Goal: Transaction & Acquisition: Purchase product/service

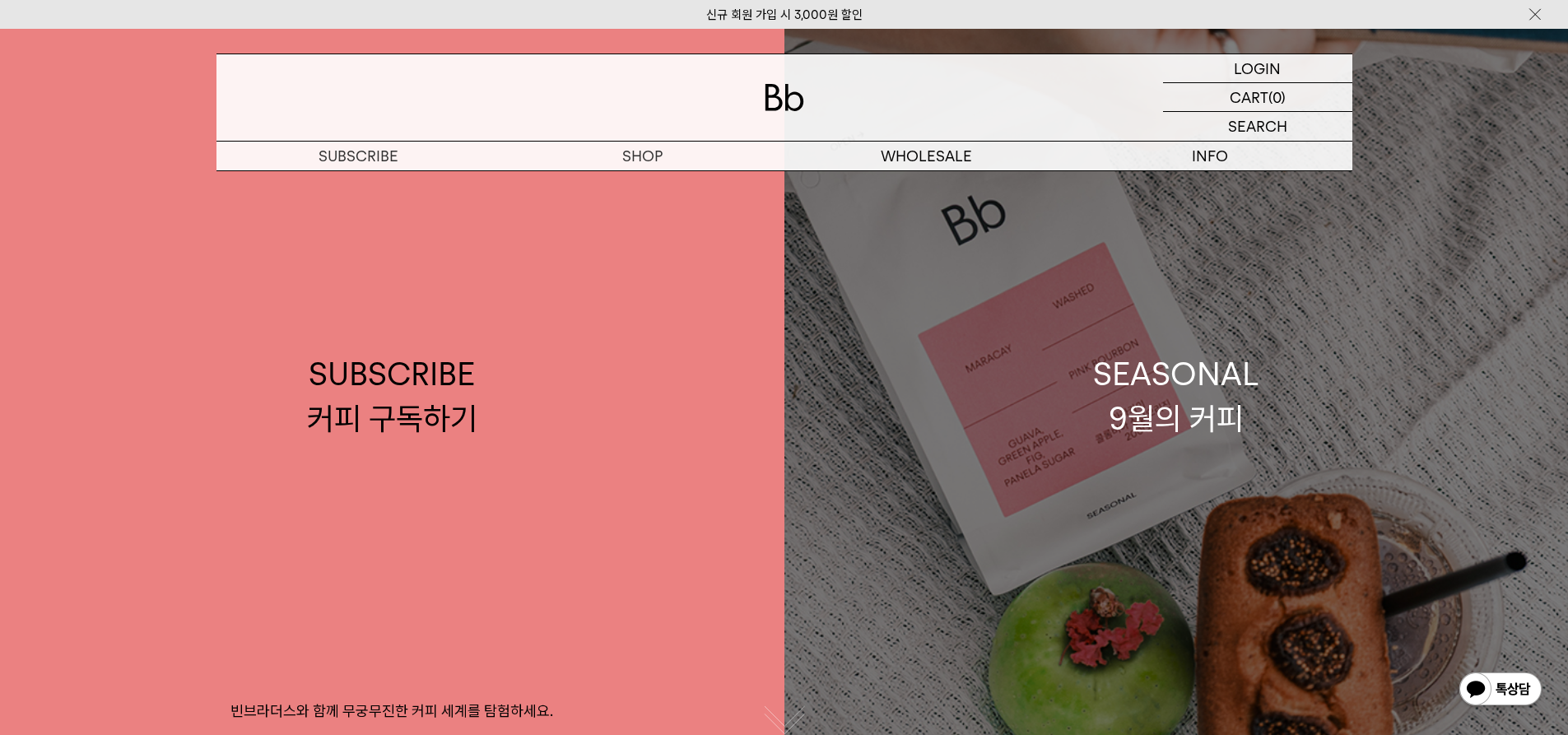
click at [1197, 370] on div "SEASONAL 9월의 커피" at bounding box center [1176, 395] width 166 height 87
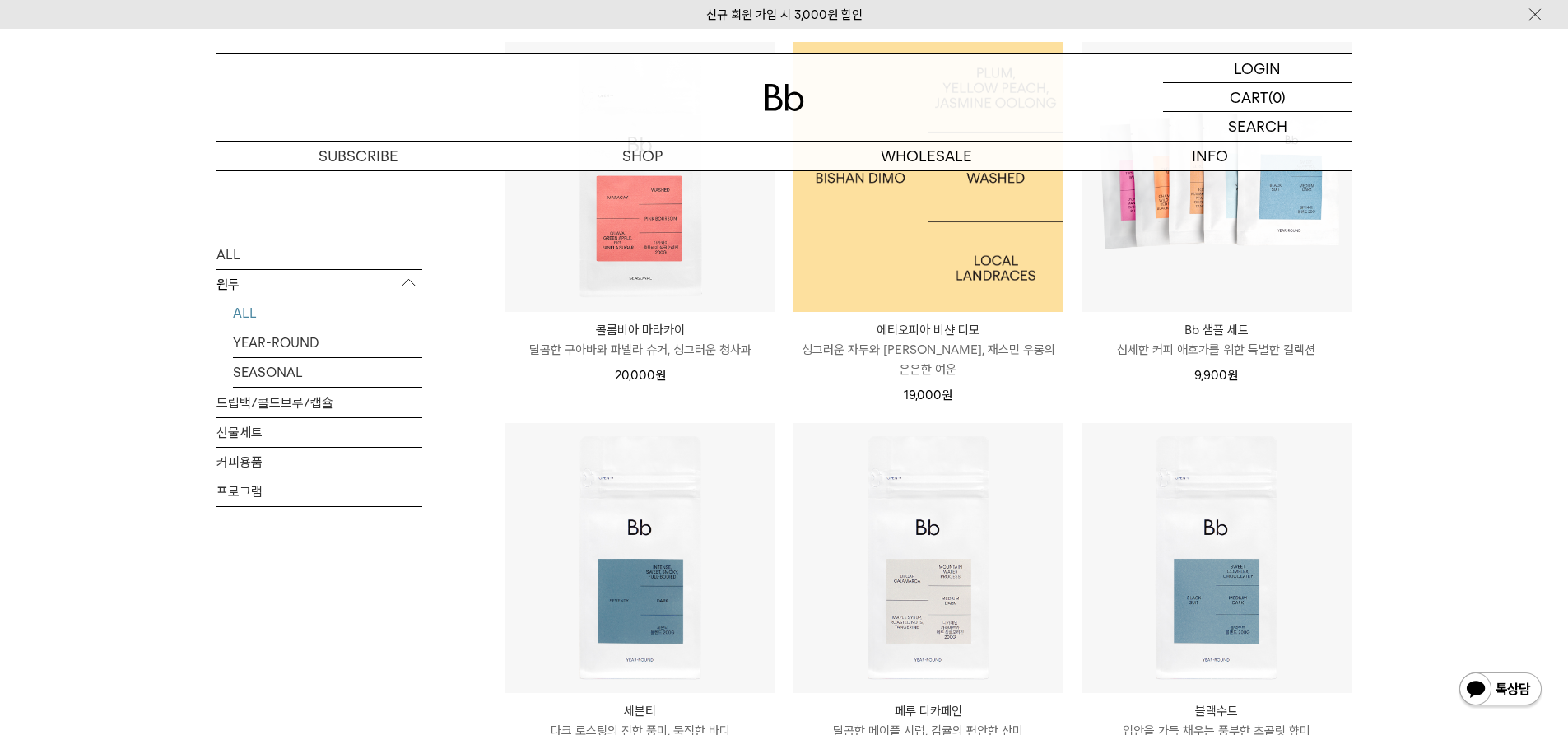
scroll to position [1069, 0]
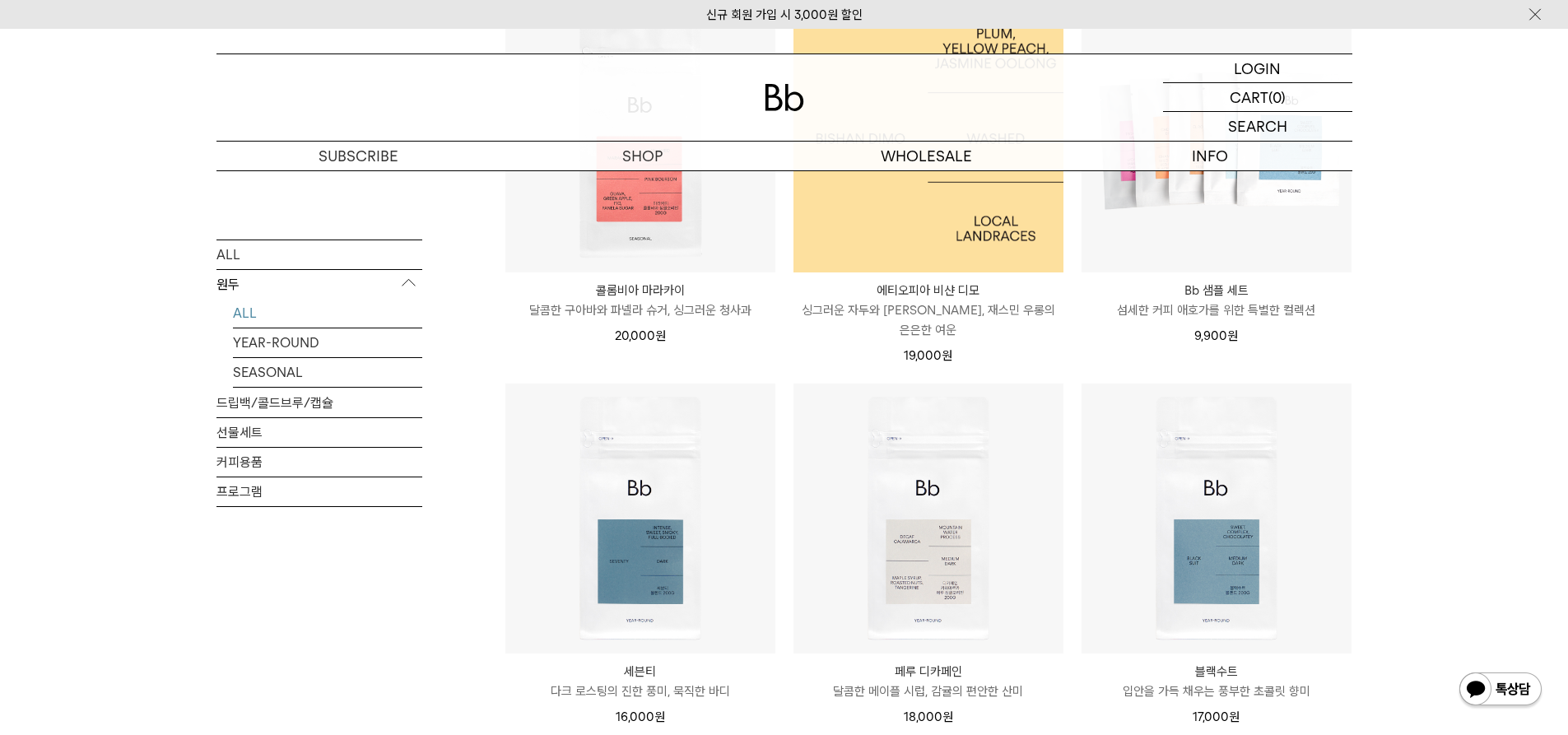
click at [915, 204] on img at bounding box center [928, 138] width 270 height 270
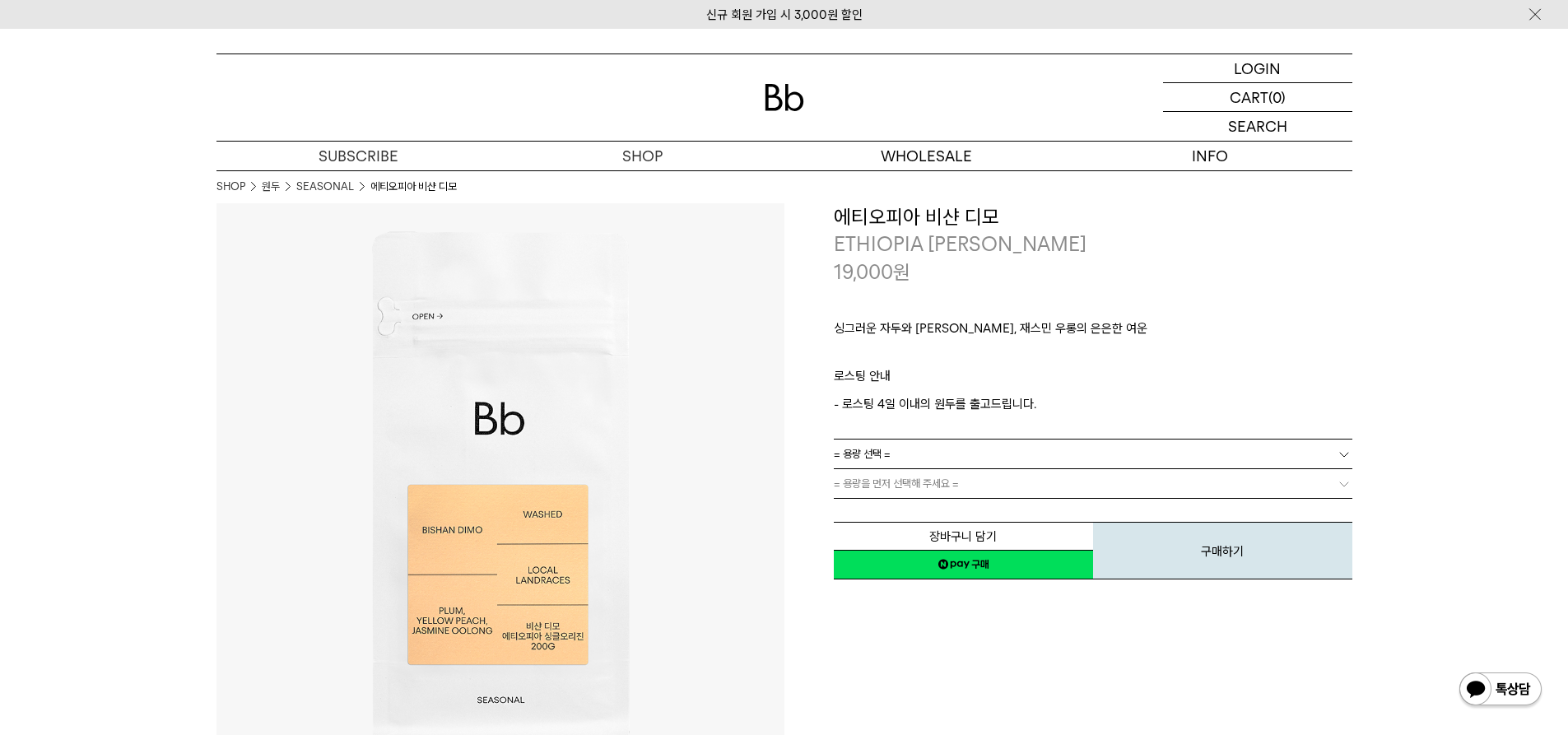
scroll to position [82, 0]
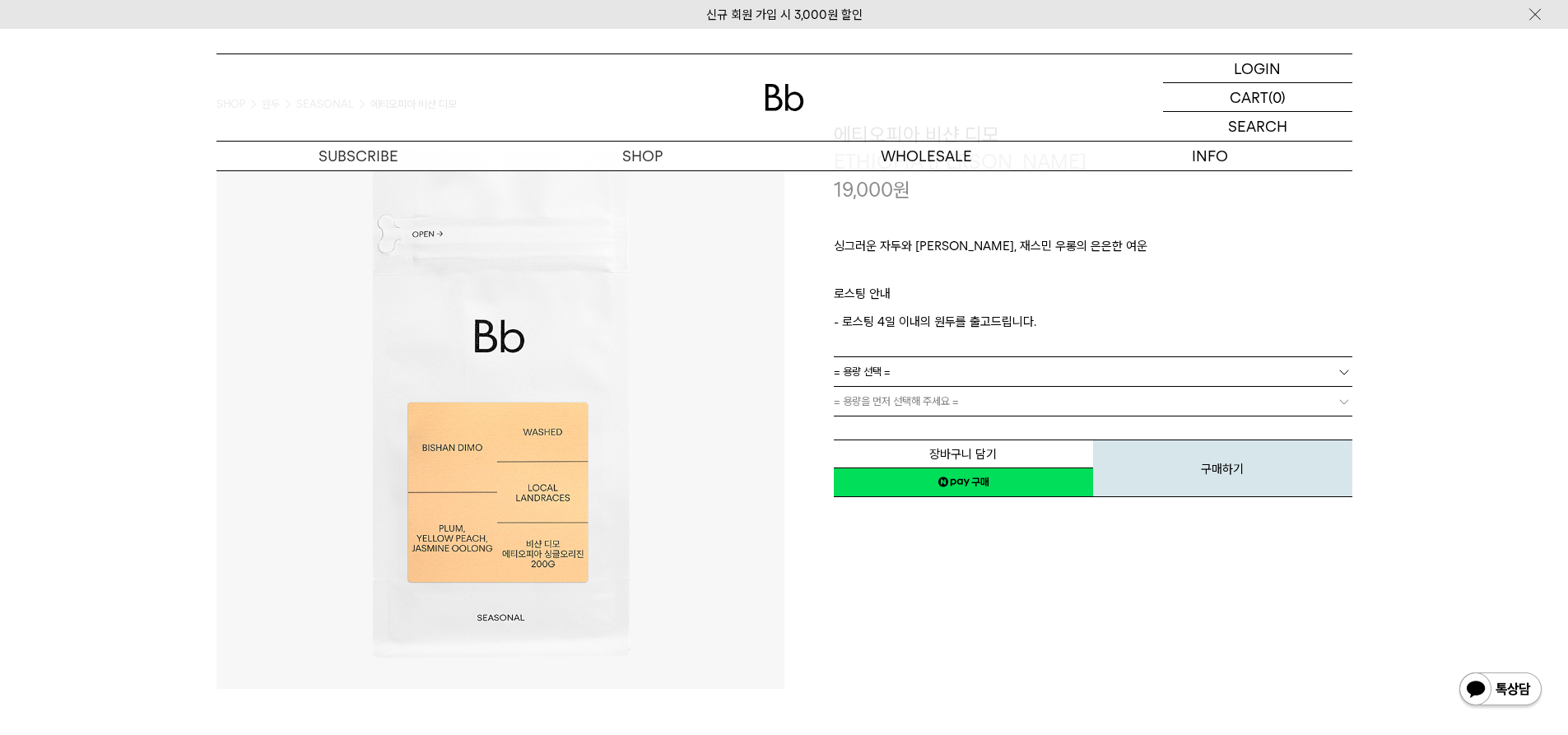
click at [909, 360] on link "= 용량 선택 =" at bounding box center [1093, 371] width 519 height 29
click at [888, 405] on li "200g" at bounding box center [1100, 401] width 502 height 30
click at [905, 404] on link "= 분쇄도 선택 =" at bounding box center [1093, 401] width 519 height 29
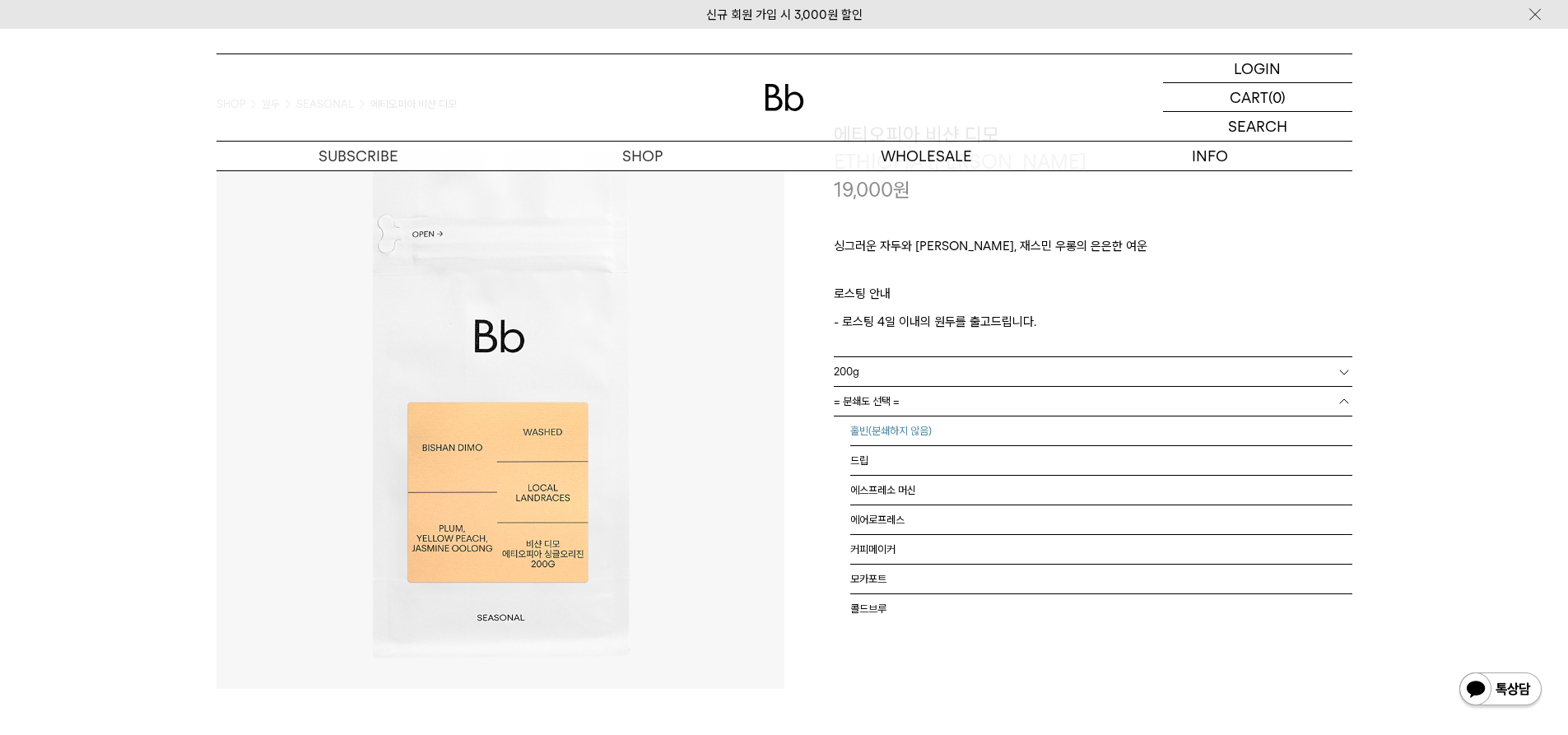
click at [904, 423] on li "홀빈(분쇄하지 않음)" at bounding box center [1100, 431] width 502 height 30
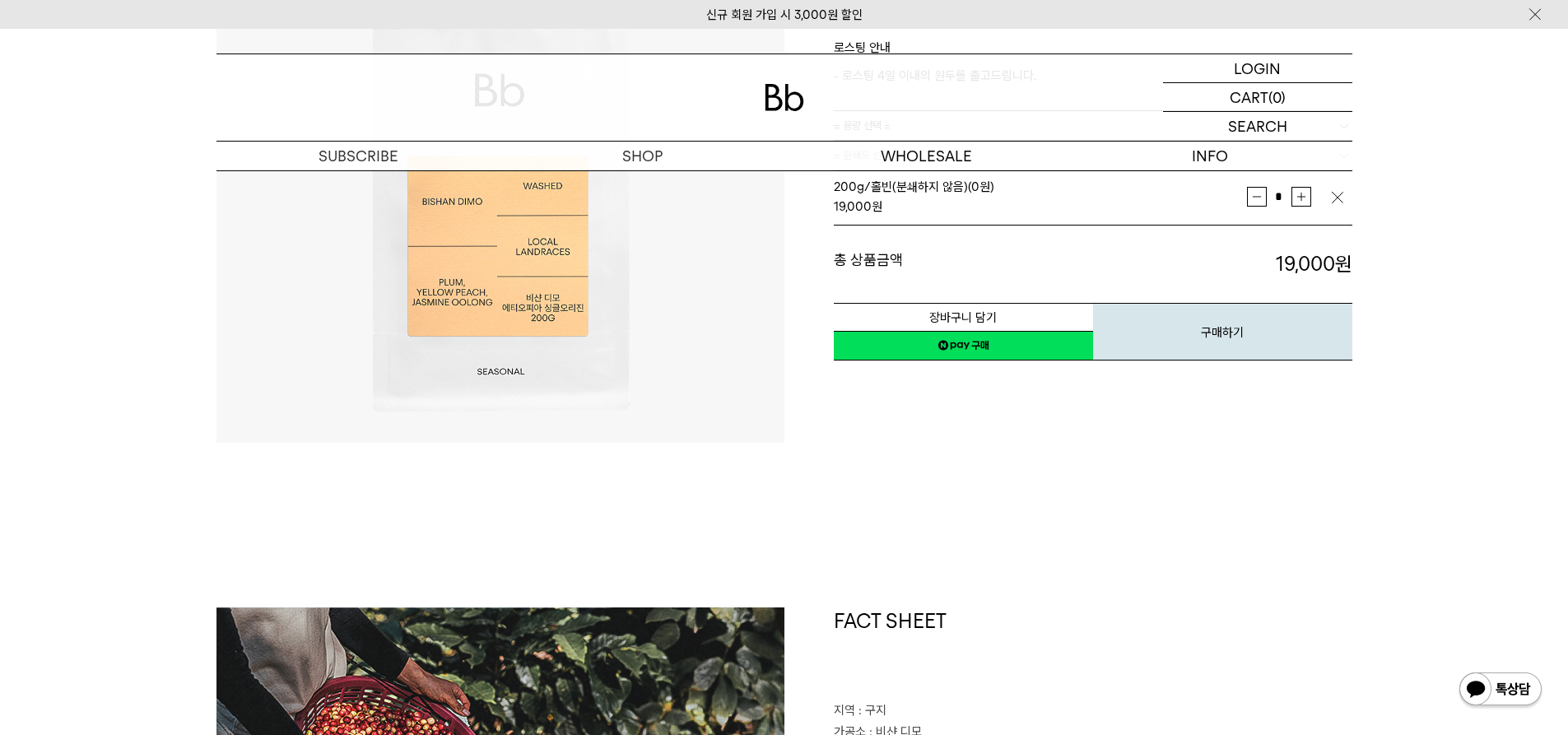
scroll to position [329, 0]
click at [984, 340] on link "네이버페이 구매하기" at bounding box center [964, 345] width 259 height 30
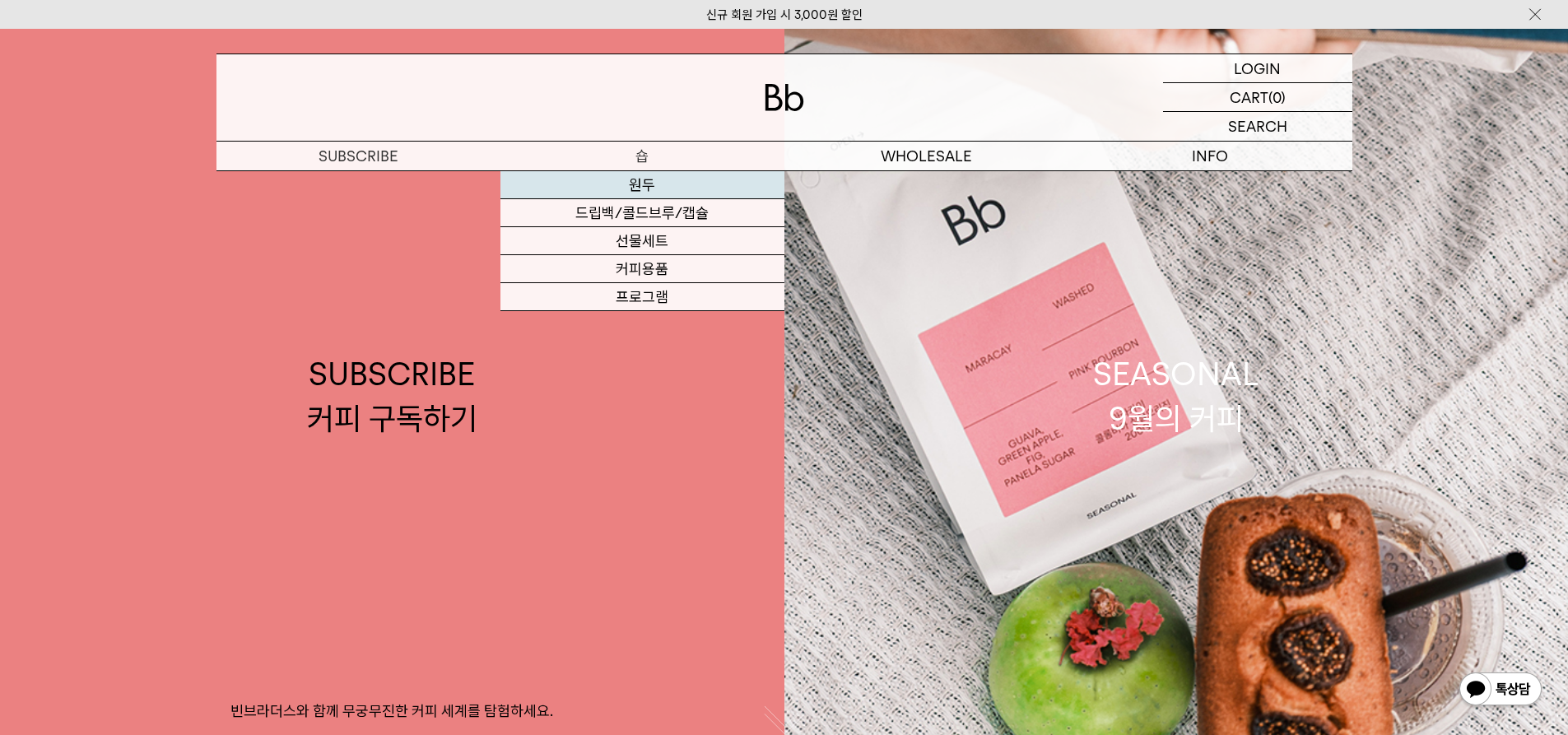
click at [641, 186] on link "원두" at bounding box center [642, 185] width 284 height 28
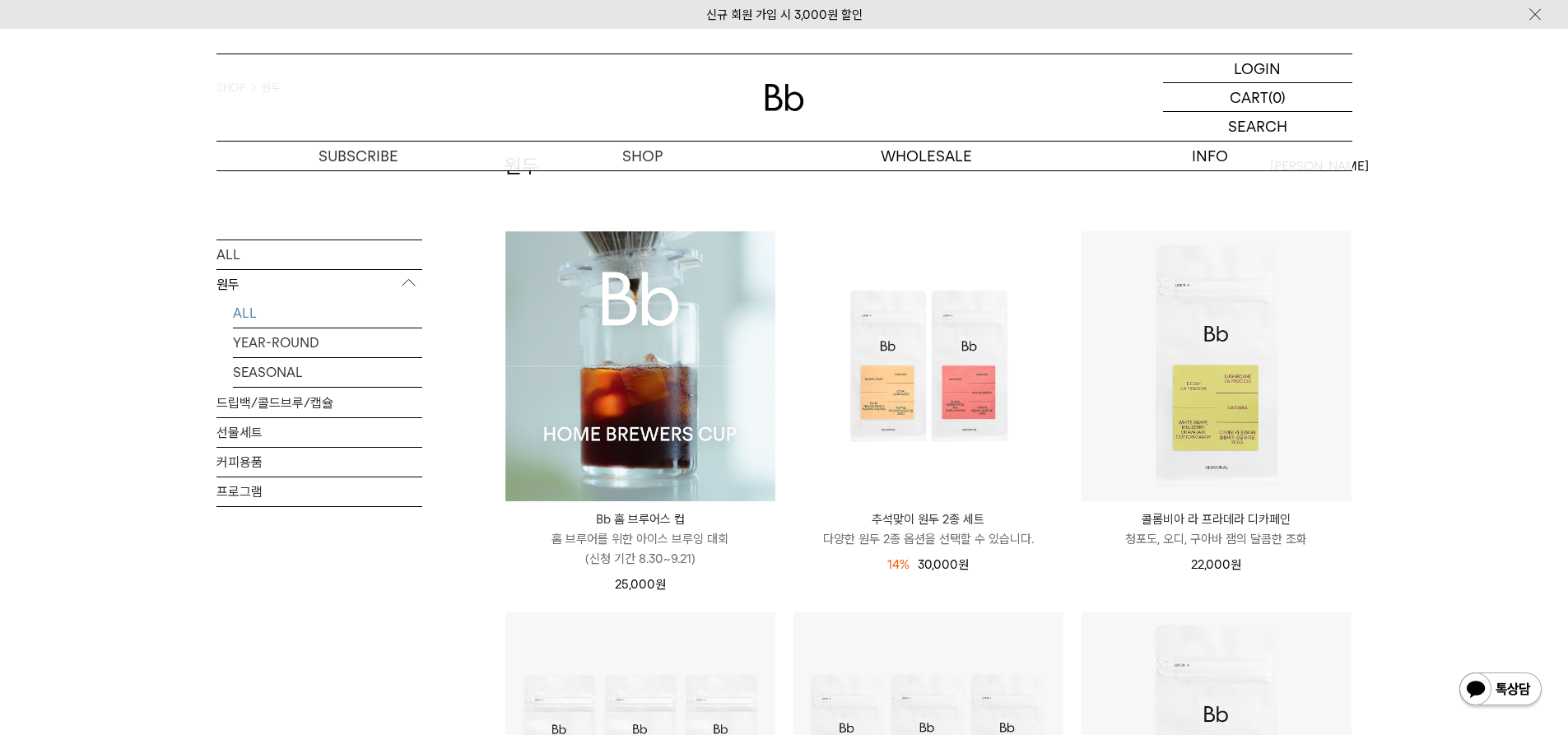
scroll to position [247, 0]
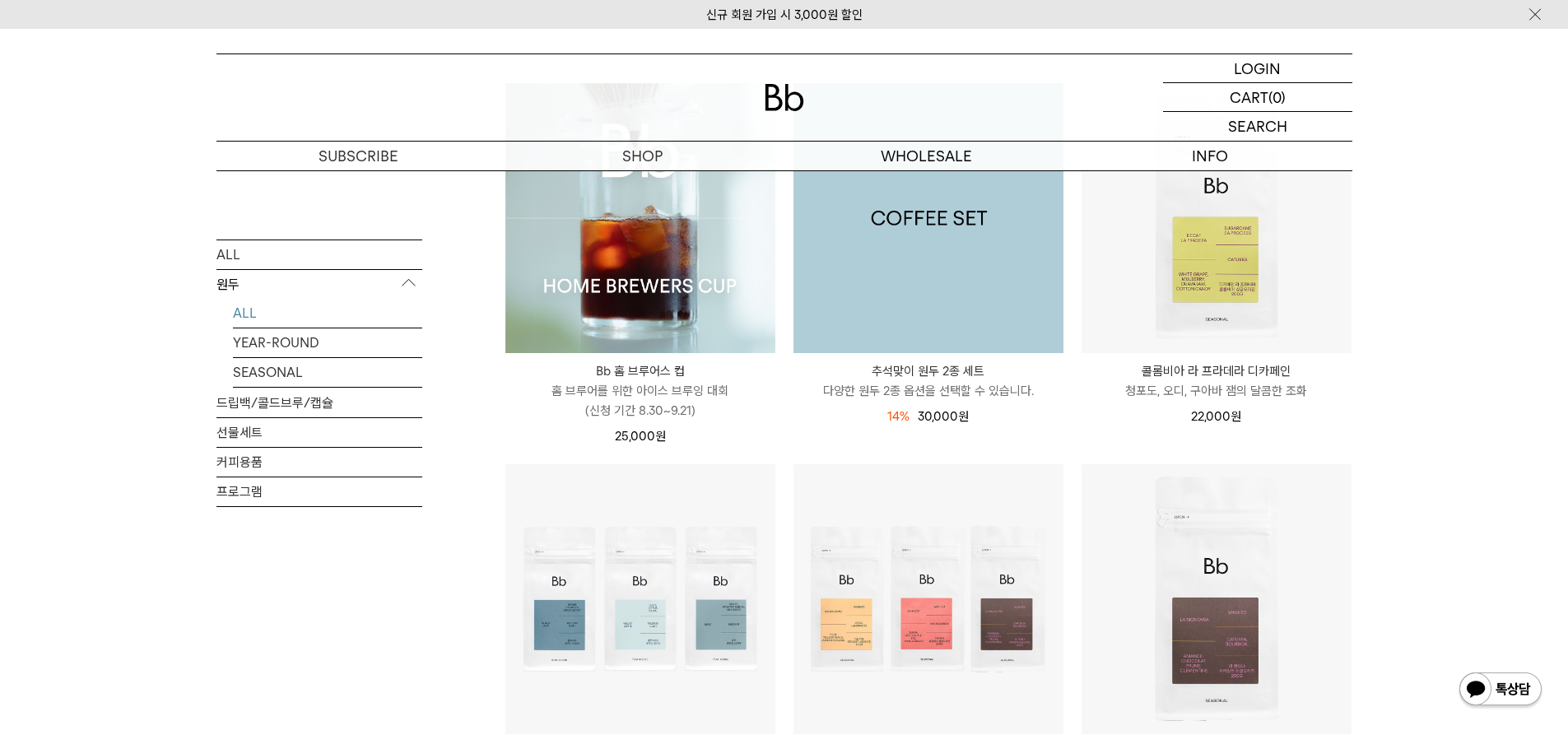
click at [908, 220] on img at bounding box center [928, 218] width 270 height 270
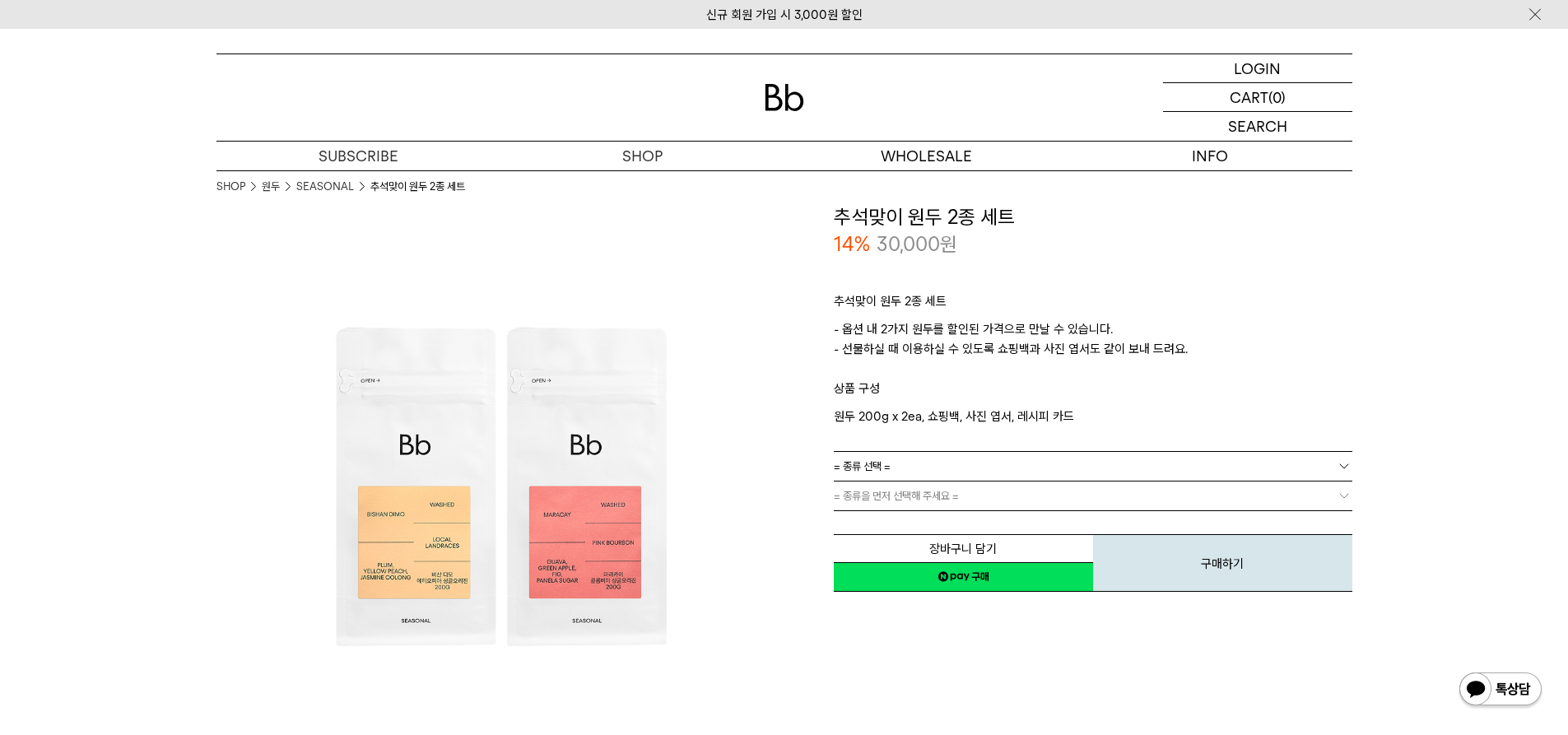
click at [1028, 470] on link "= 종류 선택 =" at bounding box center [1093, 466] width 519 height 29
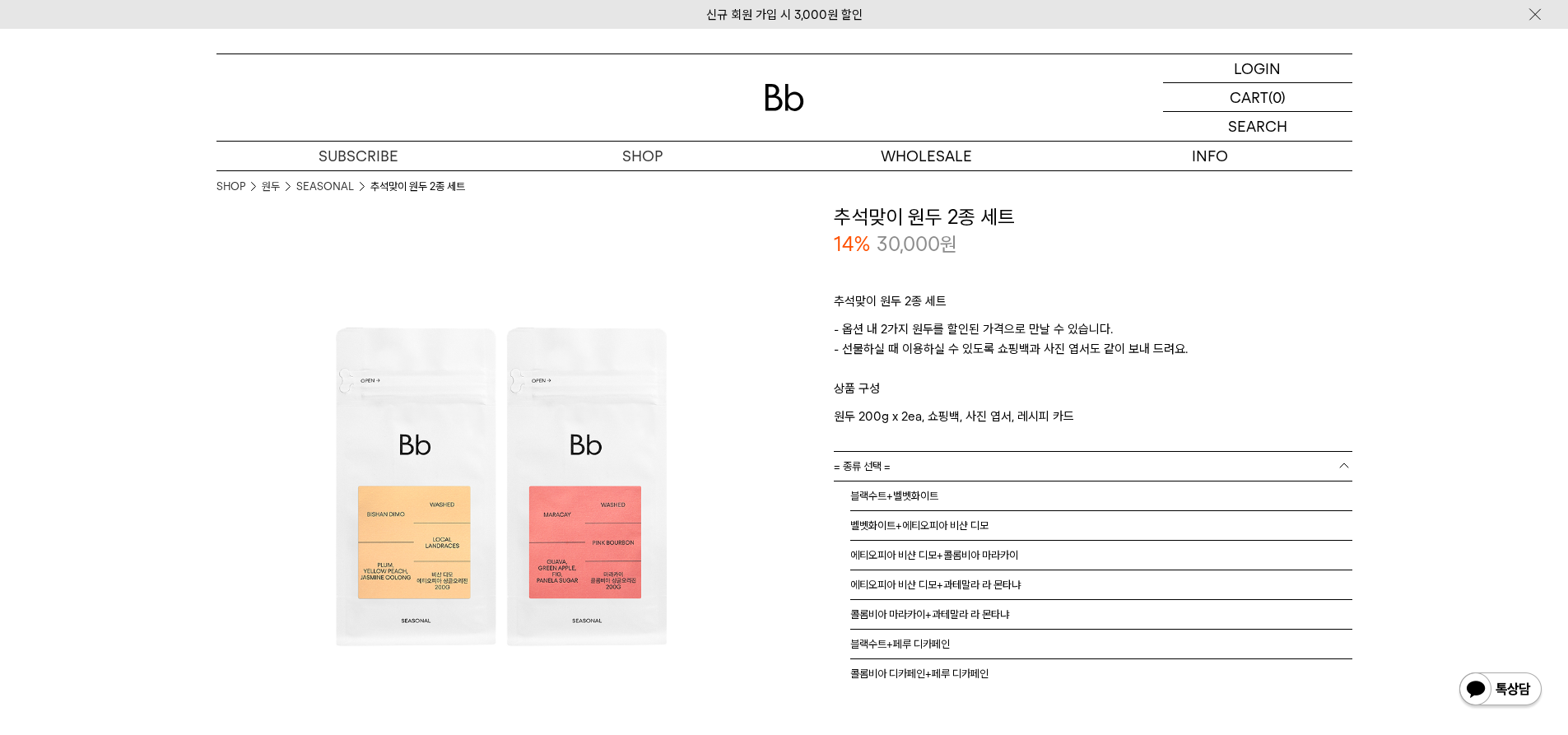
click at [326, 184] on link "SEASONAL" at bounding box center [325, 186] width 57 height 17
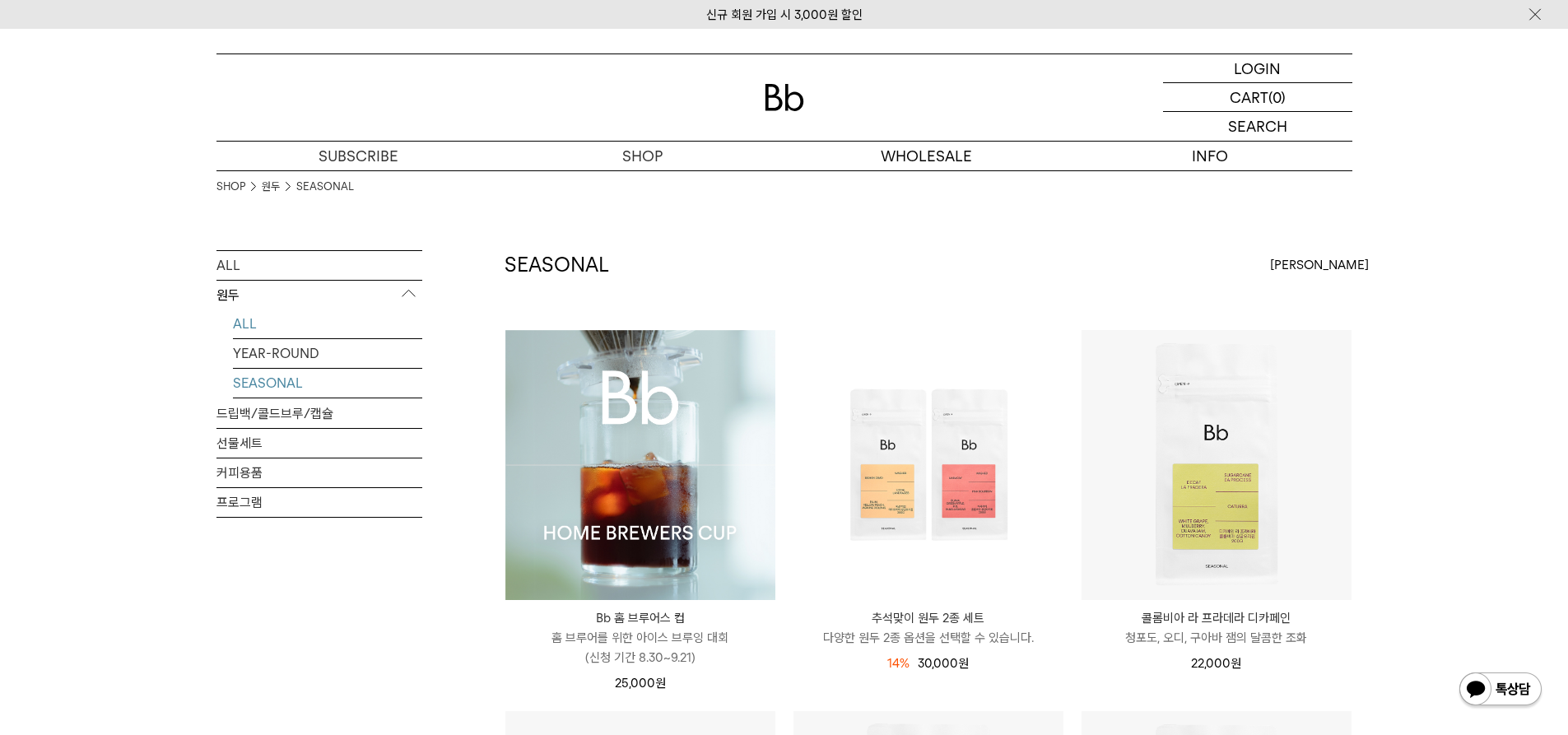
click at [243, 327] on link "ALL" at bounding box center [327, 324] width 190 height 29
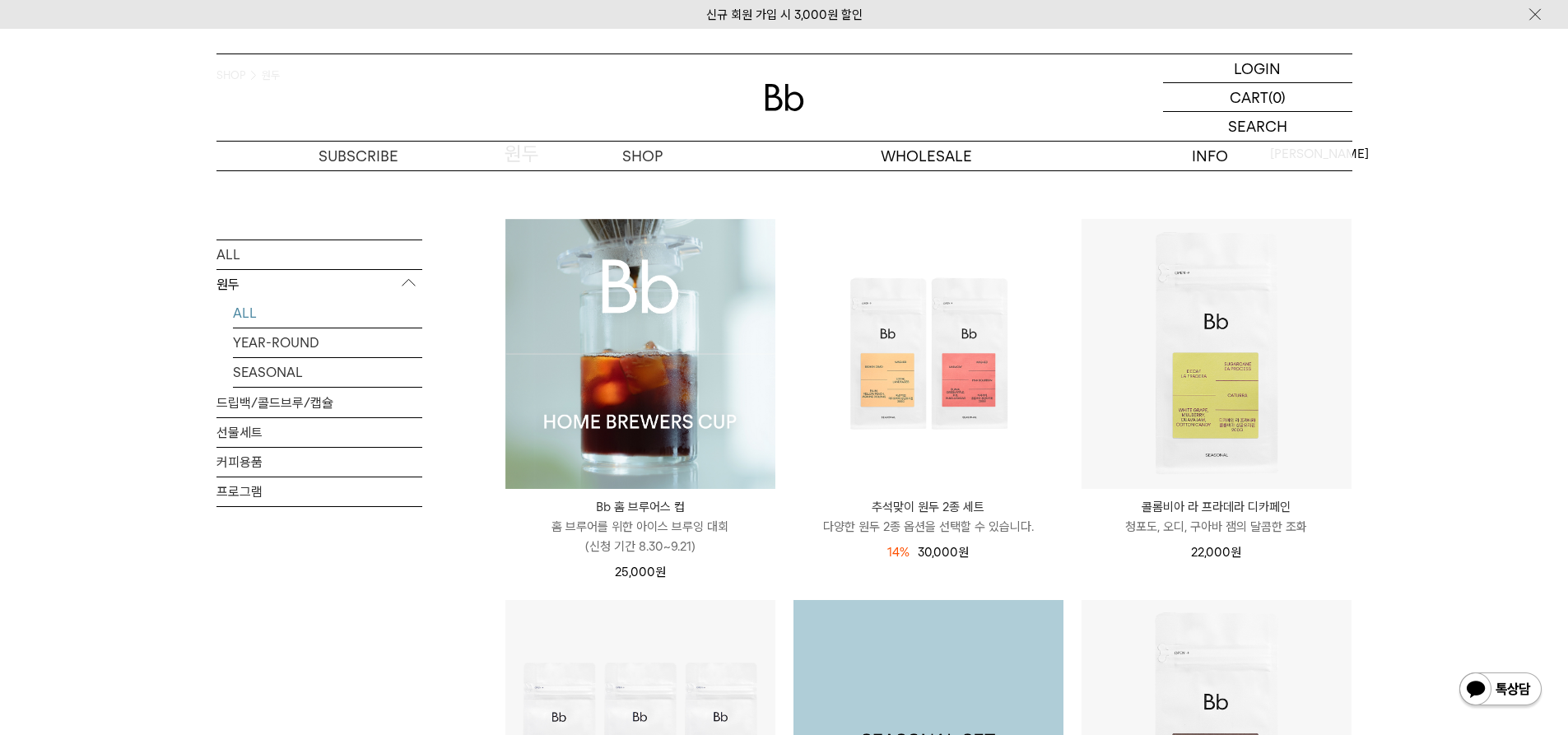
scroll to position [82, 0]
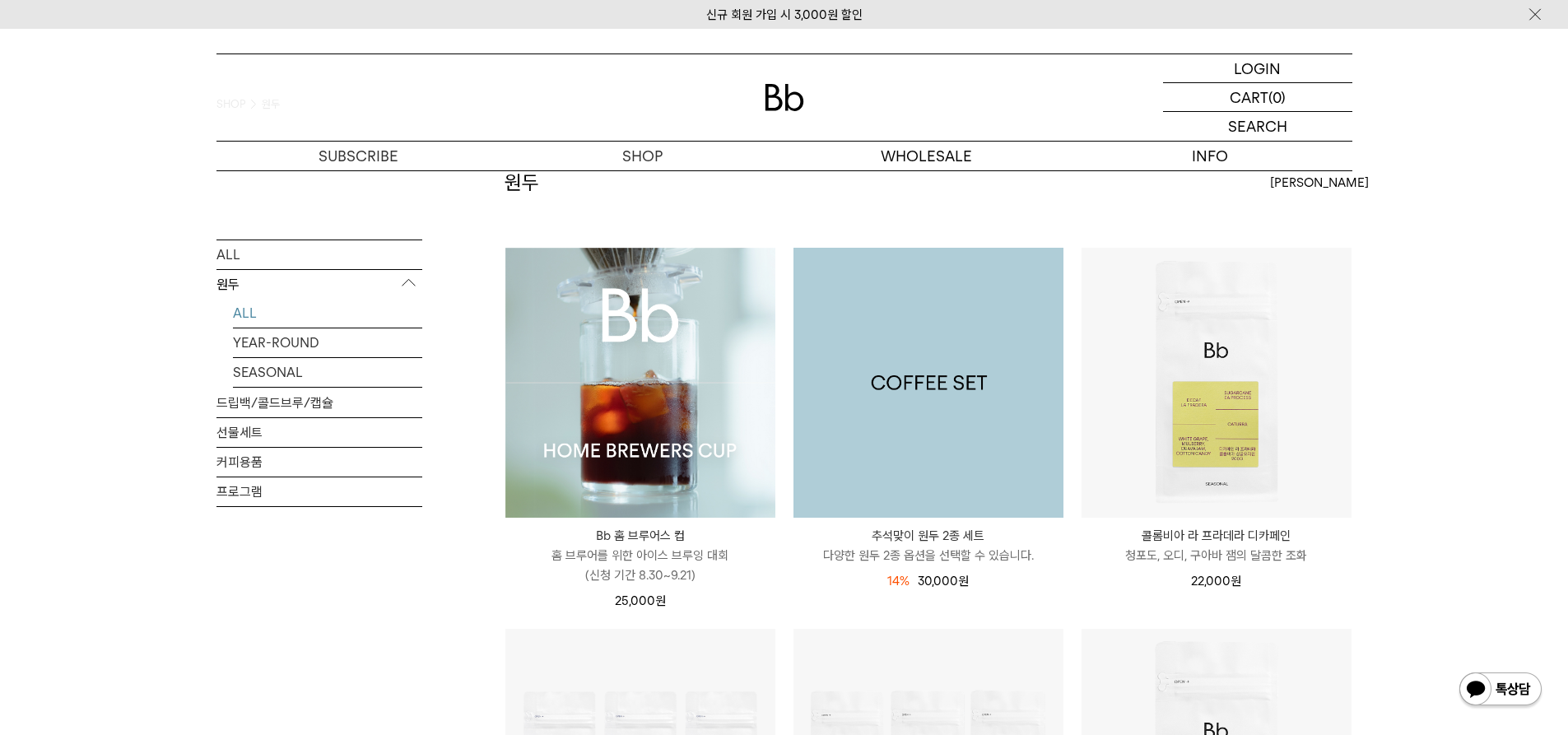
click at [939, 406] on img at bounding box center [928, 383] width 270 height 270
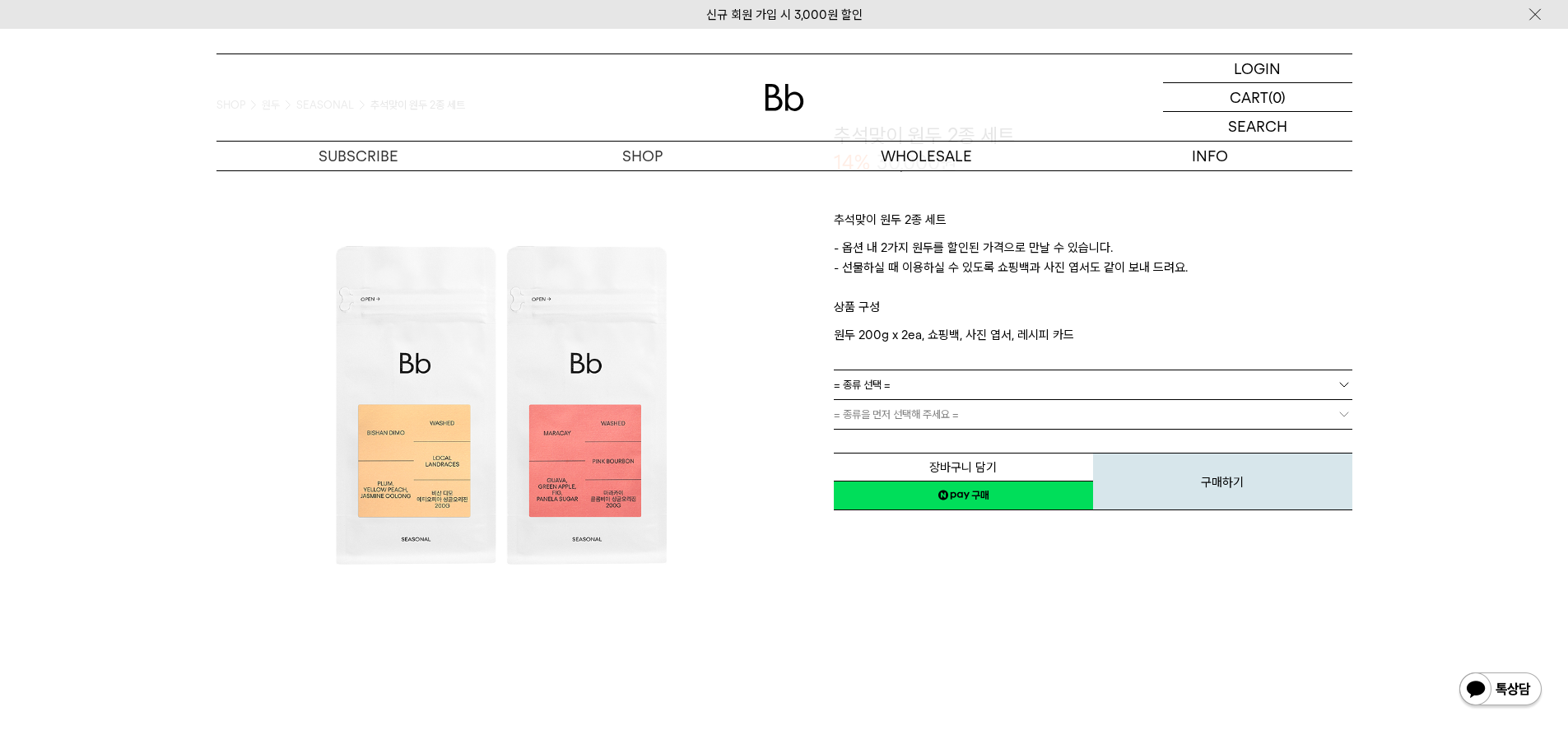
scroll to position [82, 0]
click at [910, 387] on link "= 종류 선택 =" at bounding box center [1093, 384] width 519 height 29
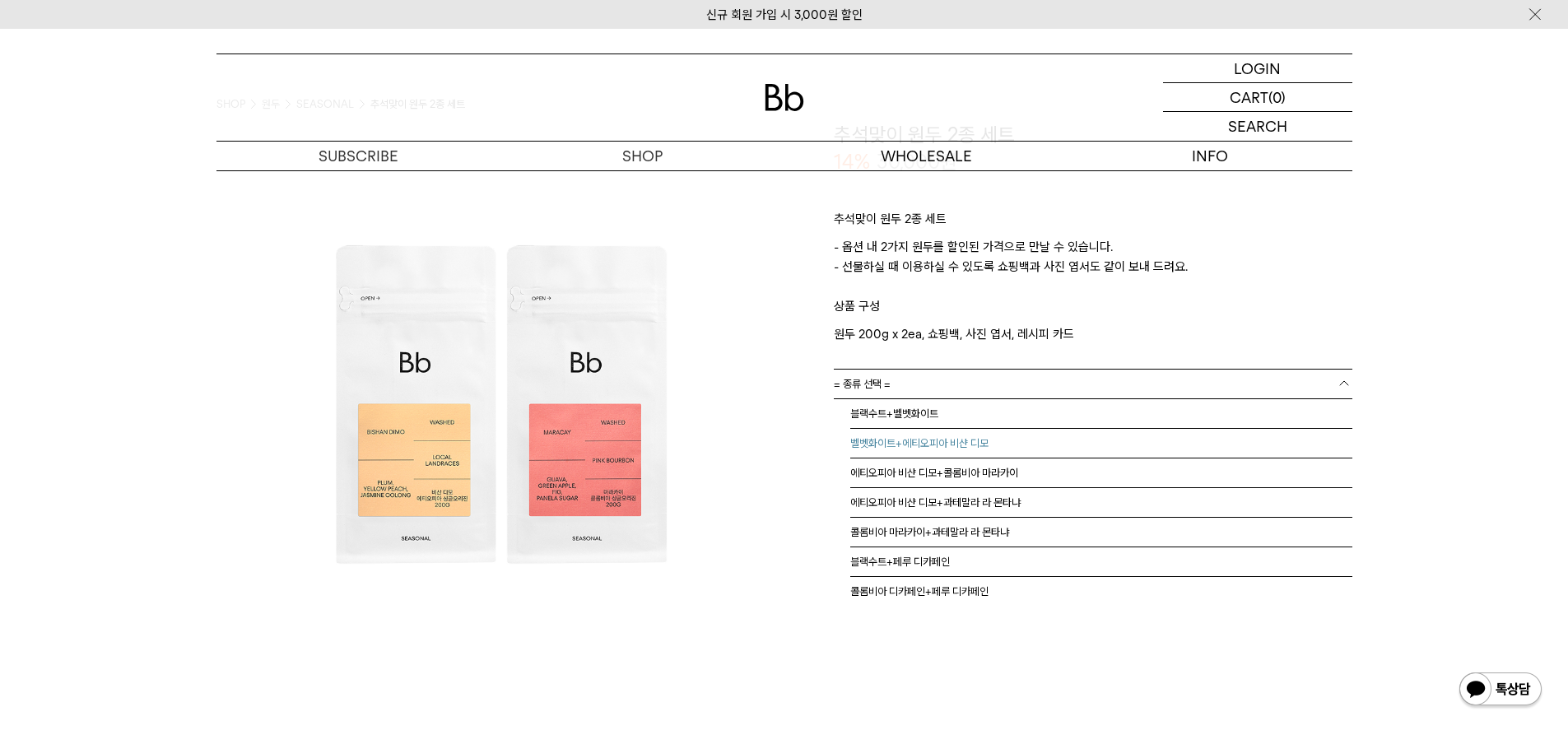
click at [874, 446] on li "벨벳화이트+에티오피아 비샨 디모" at bounding box center [1100, 444] width 502 height 30
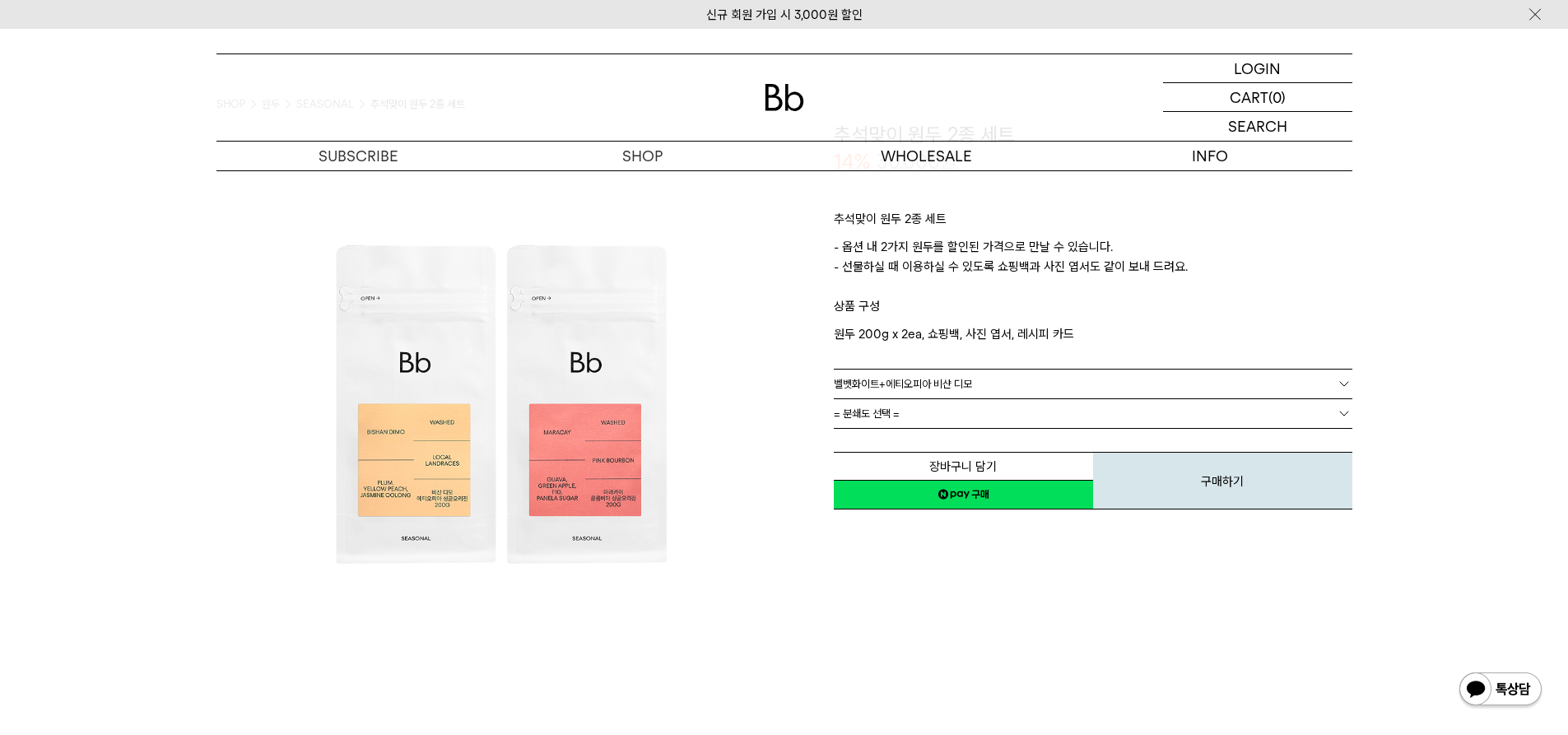
click at [861, 410] on span "= 분쇄도 선택 =" at bounding box center [867, 413] width 66 height 29
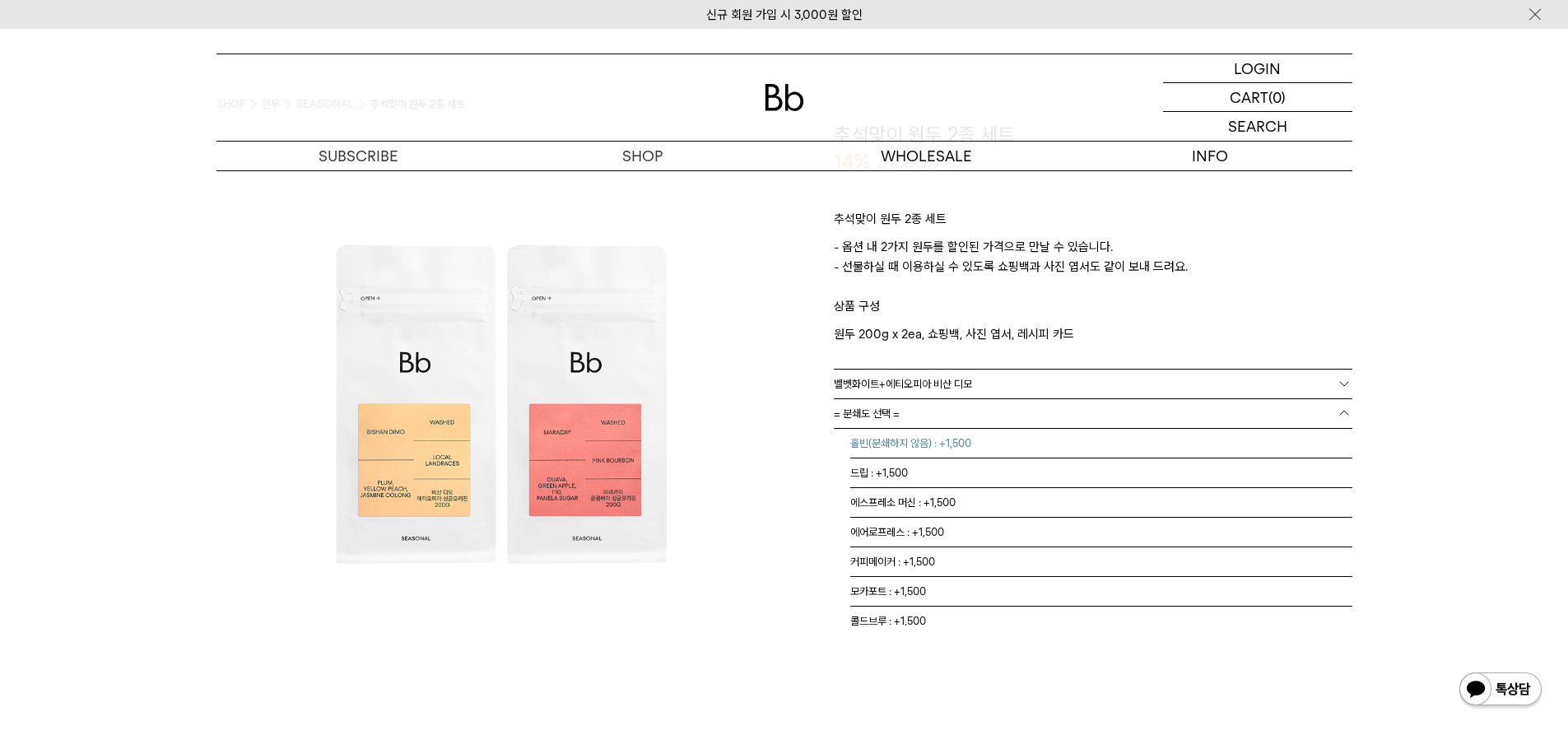
click at [873, 442] on li "홀빈(분쇄하지 않음) : +1,500" at bounding box center [1100, 444] width 502 height 30
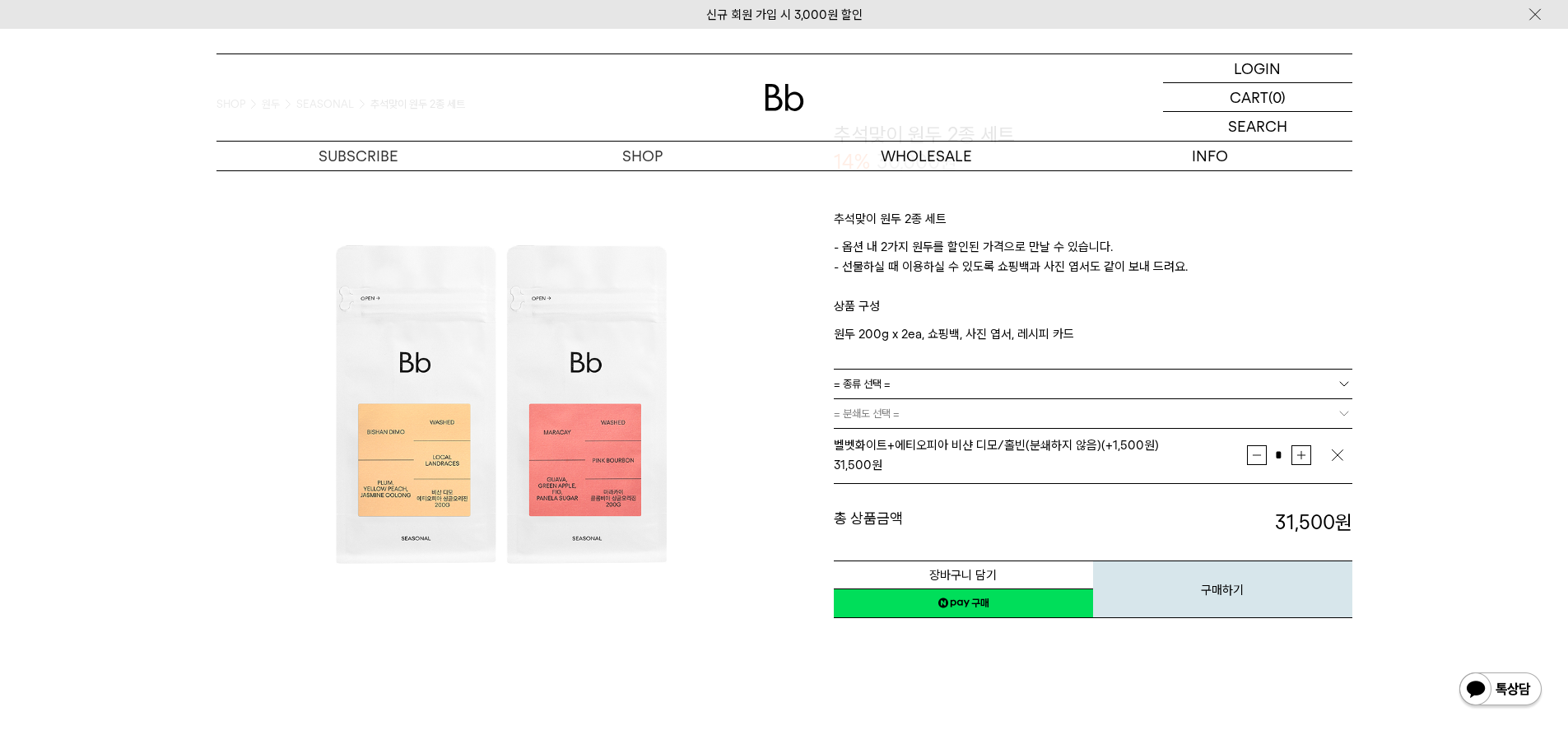
click at [1039, 604] on link "네이버페이 구매하기" at bounding box center [964, 604] width 259 height 30
